Goal: Task Accomplishment & Management: Manage account settings

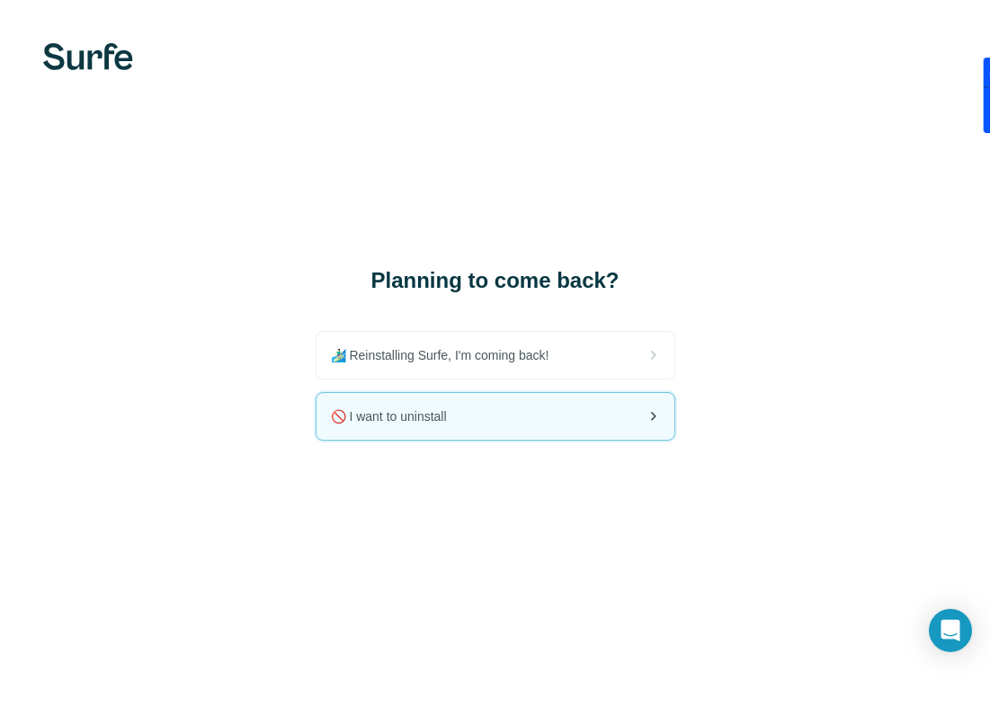
click at [556, 412] on div "🚫 I want to uninstall" at bounding box center [496, 416] width 358 height 47
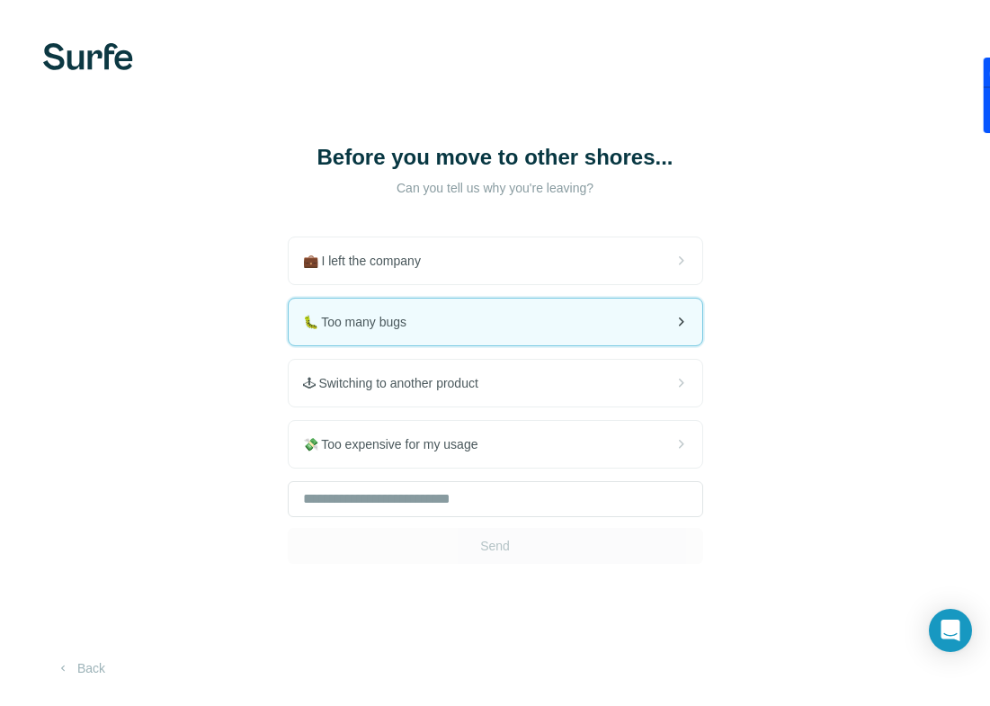
click at [492, 335] on div "🐛 Too many bugs" at bounding box center [496, 322] width 414 height 47
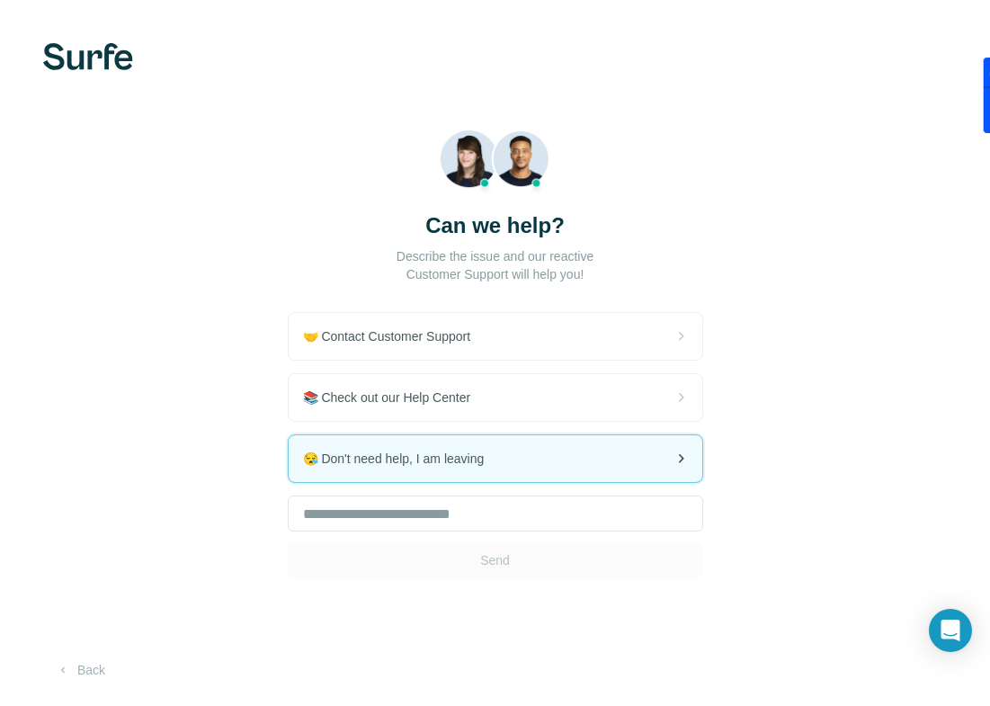
click at [433, 466] on span "😪 Don't need help, I am leaving" at bounding box center [401, 459] width 196 height 18
